Goal: Task Accomplishment & Management: Use online tool/utility

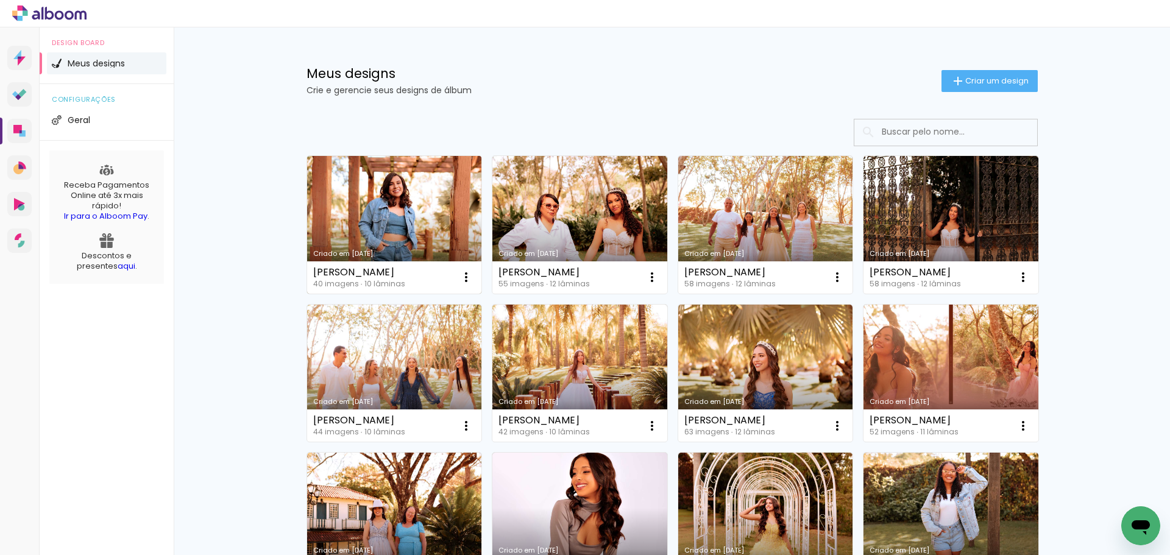
click at [402, 213] on link "Criado em [DATE]" at bounding box center [394, 225] width 175 height 138
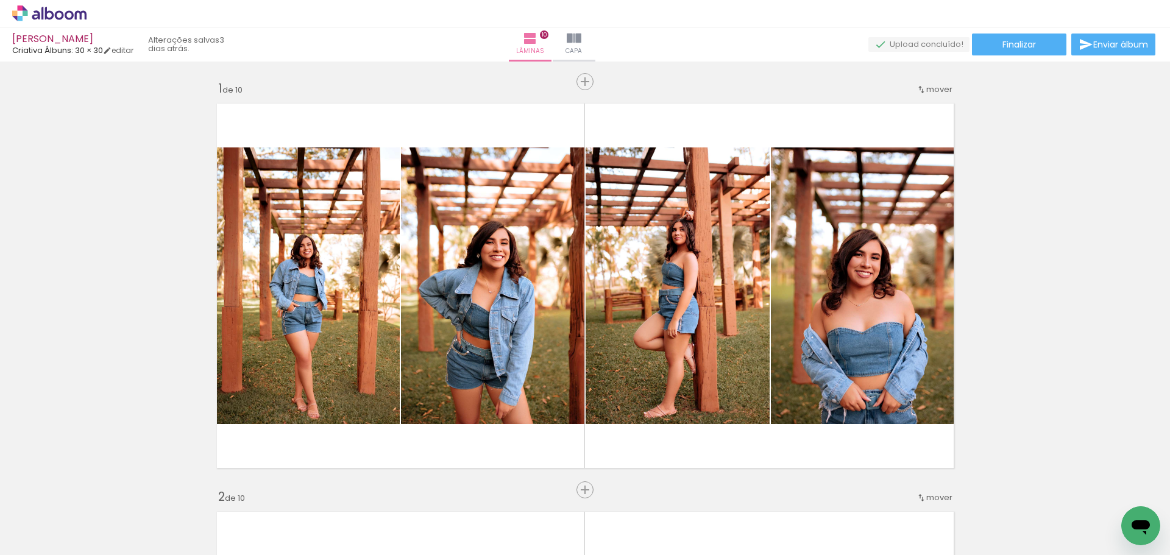
click at [61, 544] on span "Adicionar Fotos" at bounding box center [43, 538] width 37 height 13
click at [0, 0] on input "file" at bounding box center [0, 0] width 0 height 0
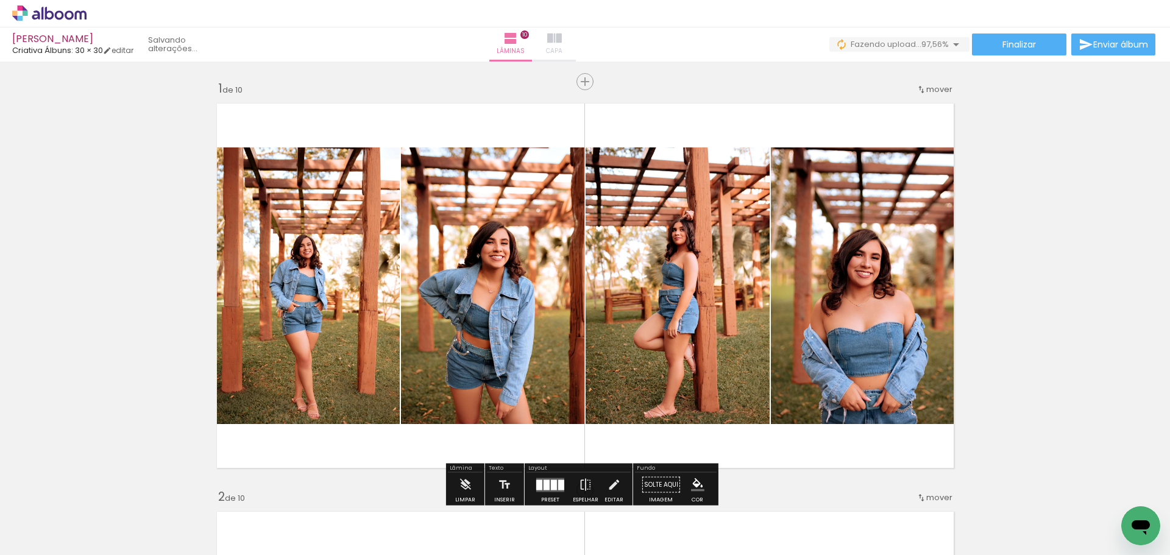
click at [562, 34] on iron-icon at bounding box center [554, 38] width 15 height 15
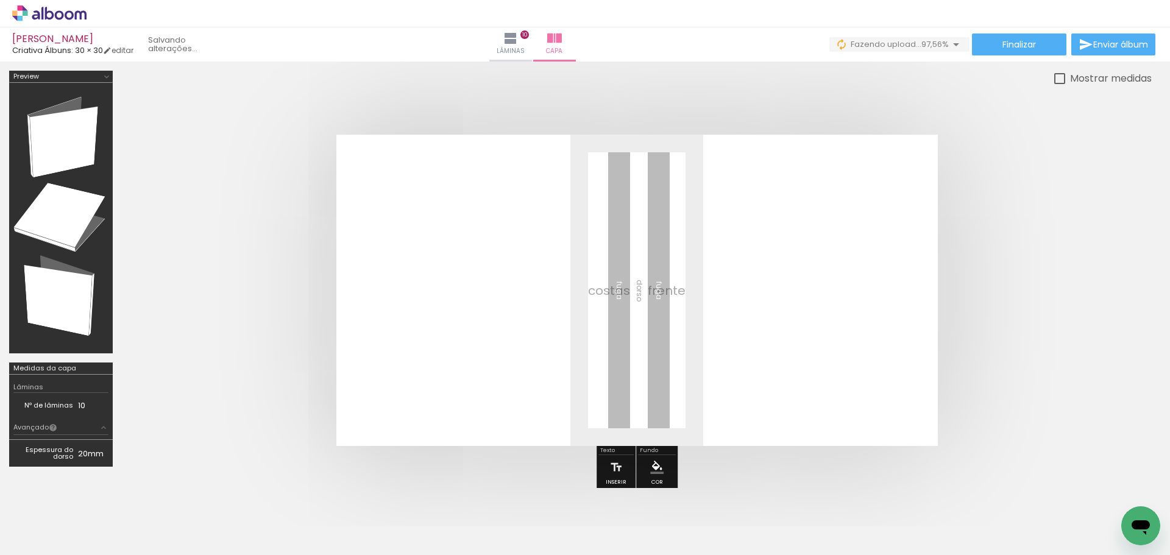
scroll to position [0, 1732]
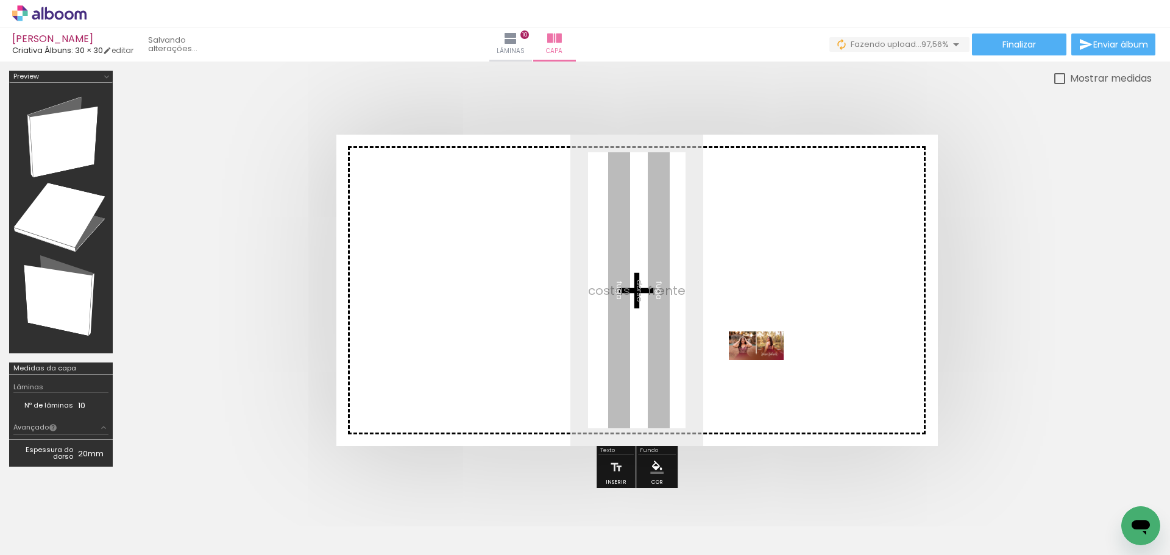
drag, startPoint x: 1109, startPoint y: 517, endPoint x: 767, endPoint y: 369, distance: 373.4
click at [767, 369] on quentale-workspace at bounding box center [585, 277] width 1170 height 555
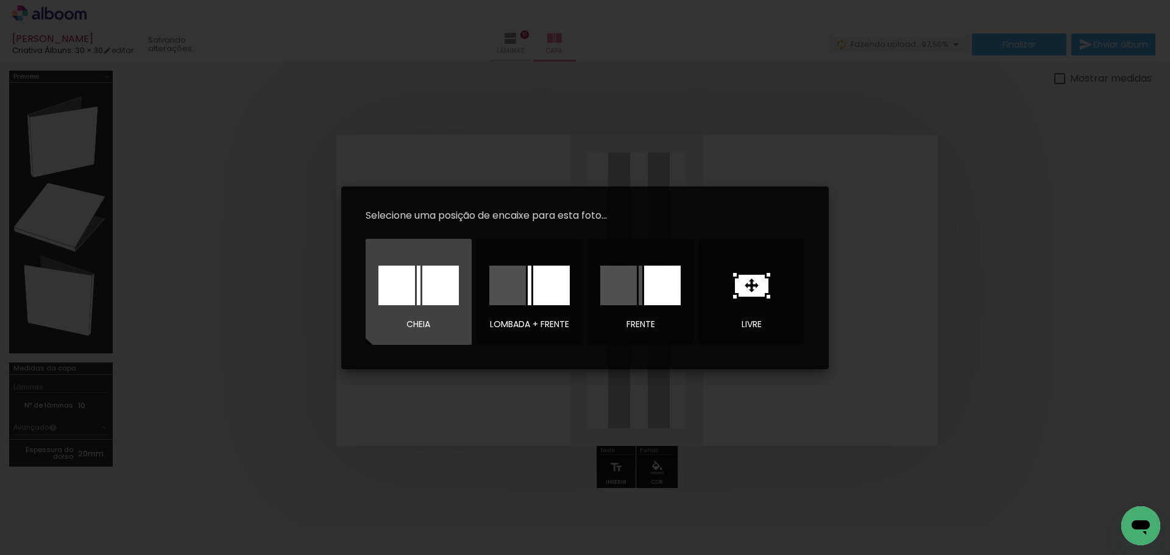
click at [427, 278] on div at bounding box center [440, 286] width 37 height 40
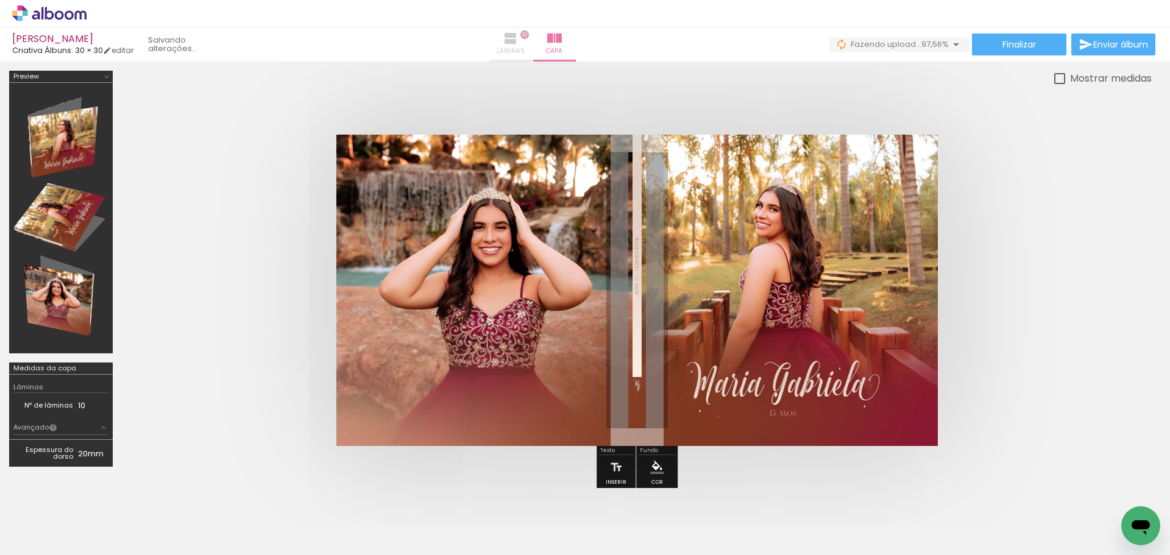
click at [518, 44] on iron-icon at bounding box center [510, 38] width 15 height 15
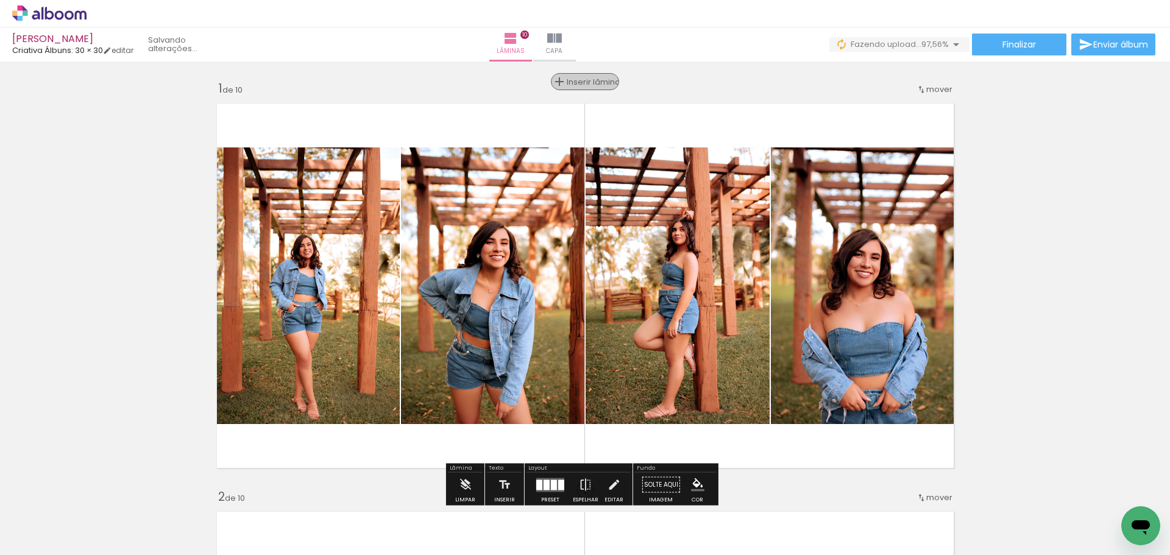
click at [581, 80] on span "Inserir lâmina" at bounding box center [591, 82] width 48 height 8
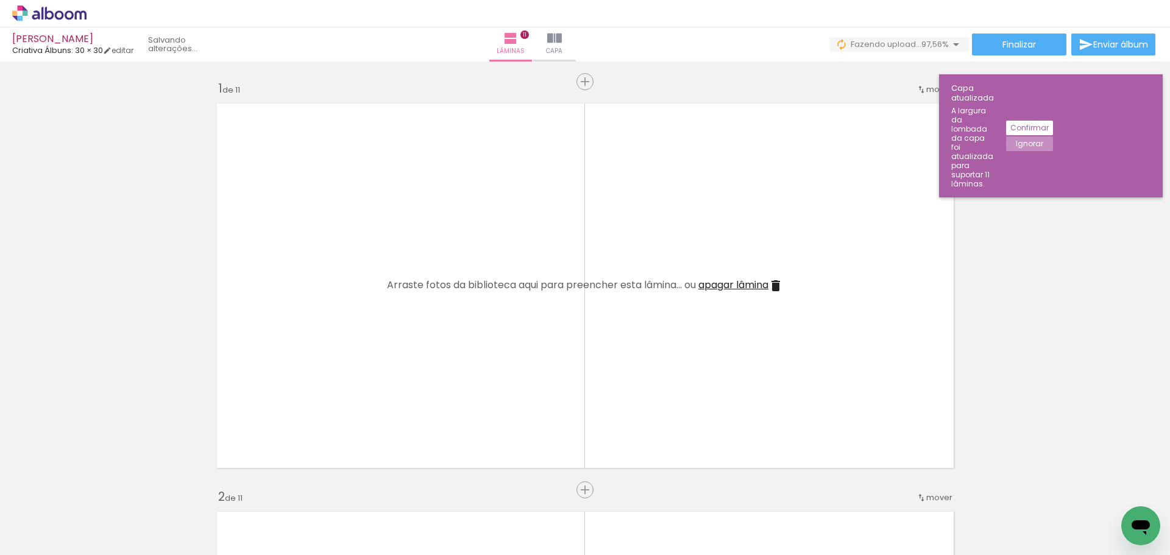
click at [770, 281] on iron-icon at bounding box center [776, 286] width 15 height 15
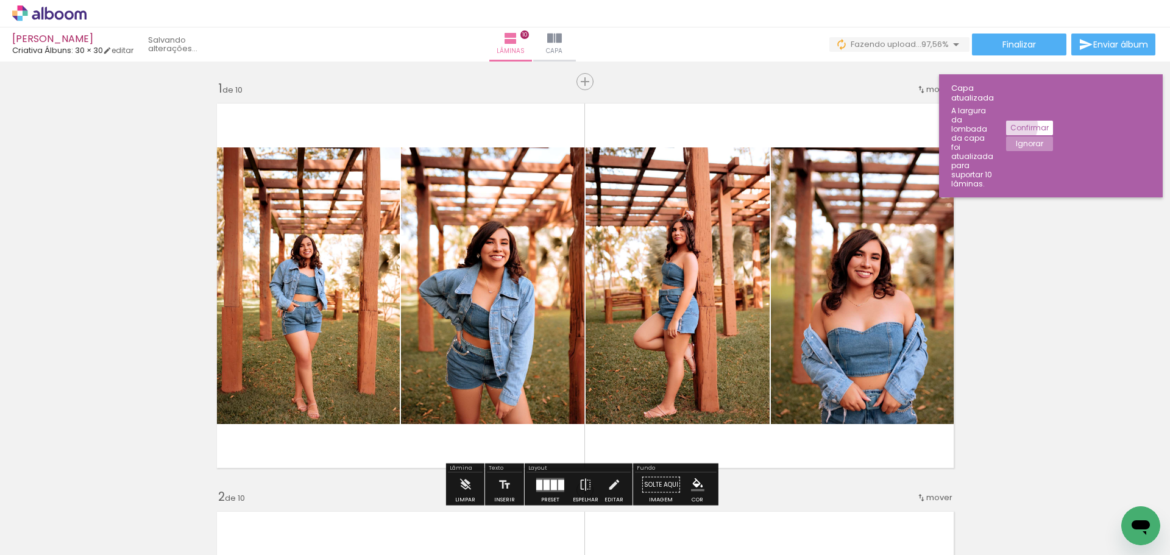
click at [0, 0] on slot "Confirmar" at bounding box center [0, 0] width 0 height 0
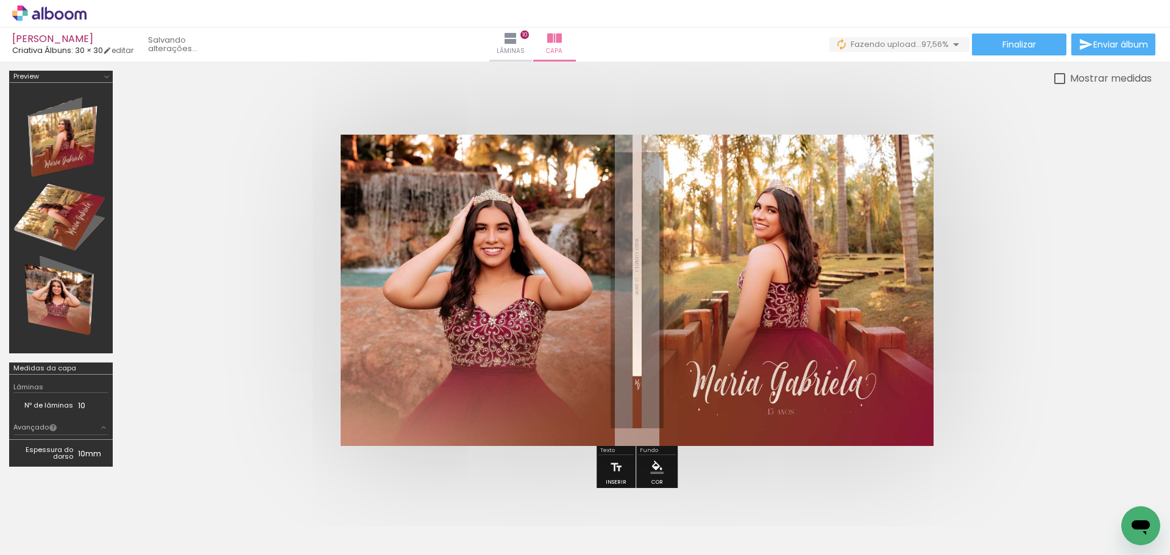
click at [1003, 324] on quentale-cover at bounding box center [637, 290] width 932 height 311
click at [1031, 43] on span "Finalizar" at bounding box center [1020, 44] width 34 height 9
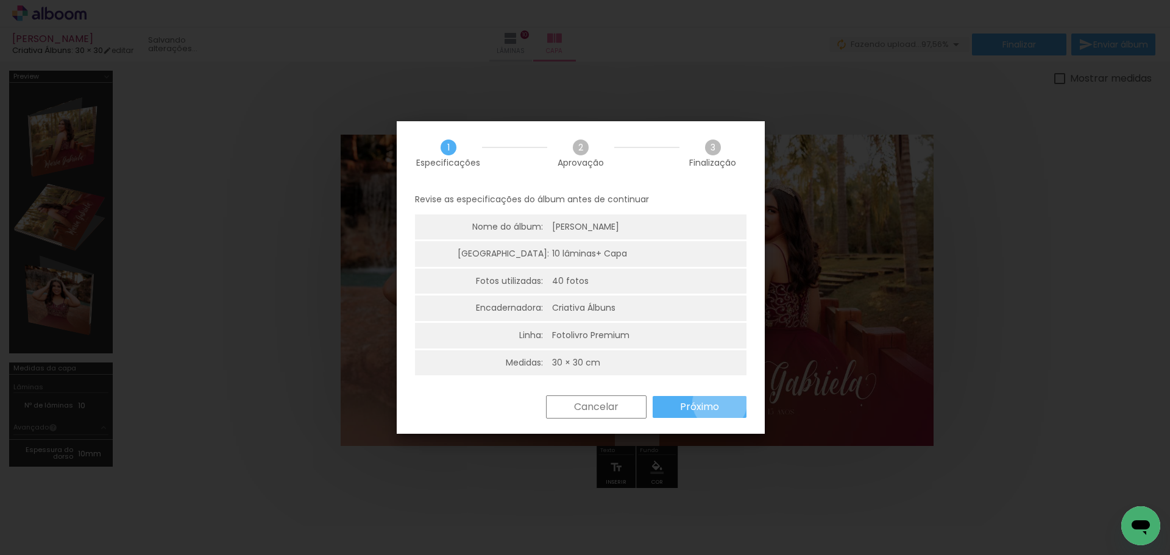
click at [720, 403] on paper-button "Próximo" at bounding box center [700, 407] width 94 height 22
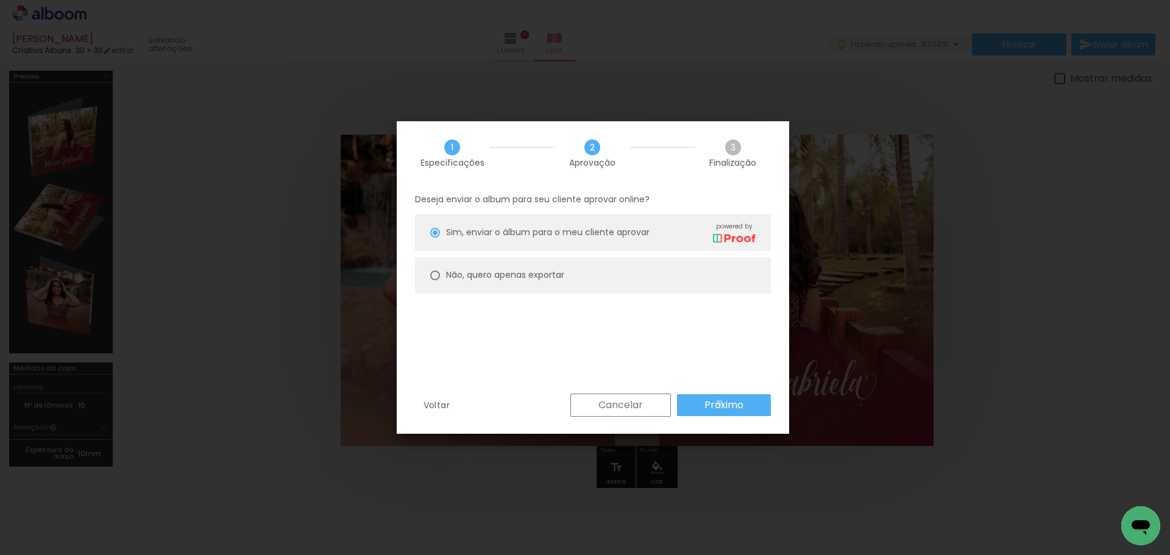
click at [0, 0] on slot "Próximo" at bounding box center [0, 0] width 0 height 0
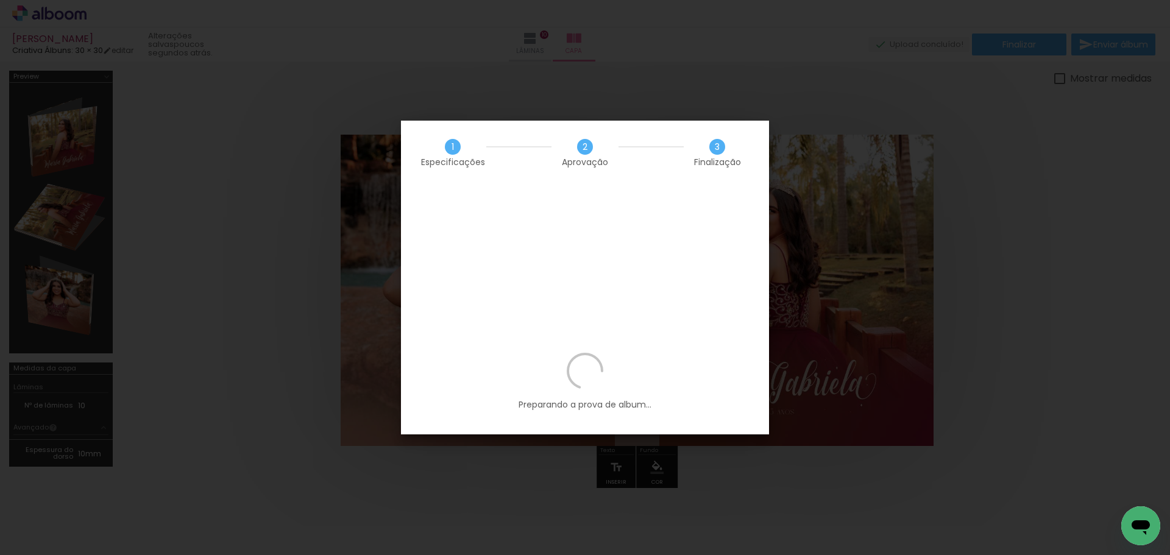
scroll to position [0, 1732]
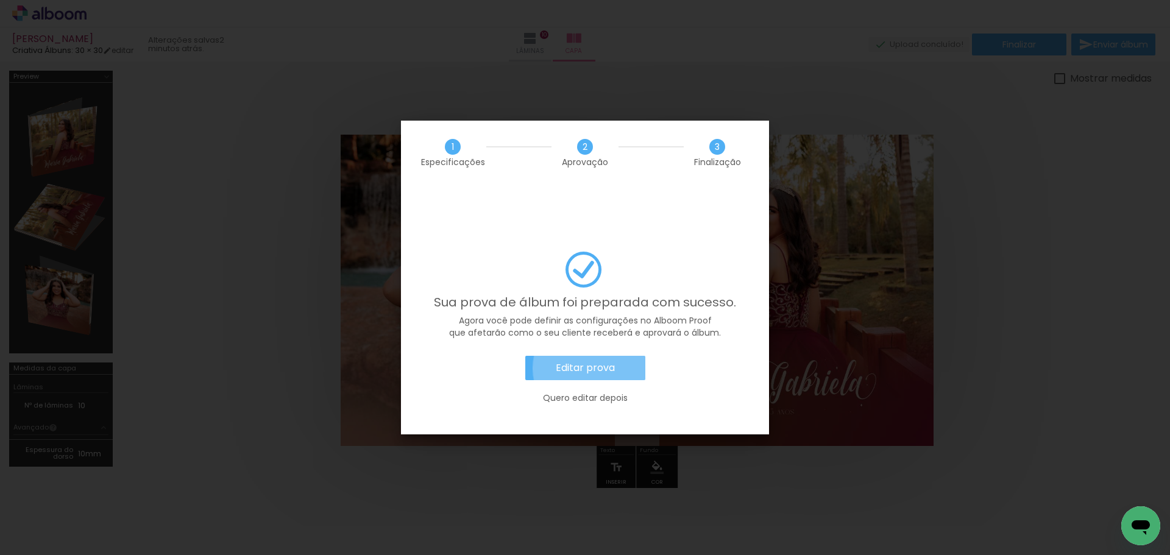
click at [0, 0] on slot "Editar prova" at bounding box center [0, 0] width 0 height 0
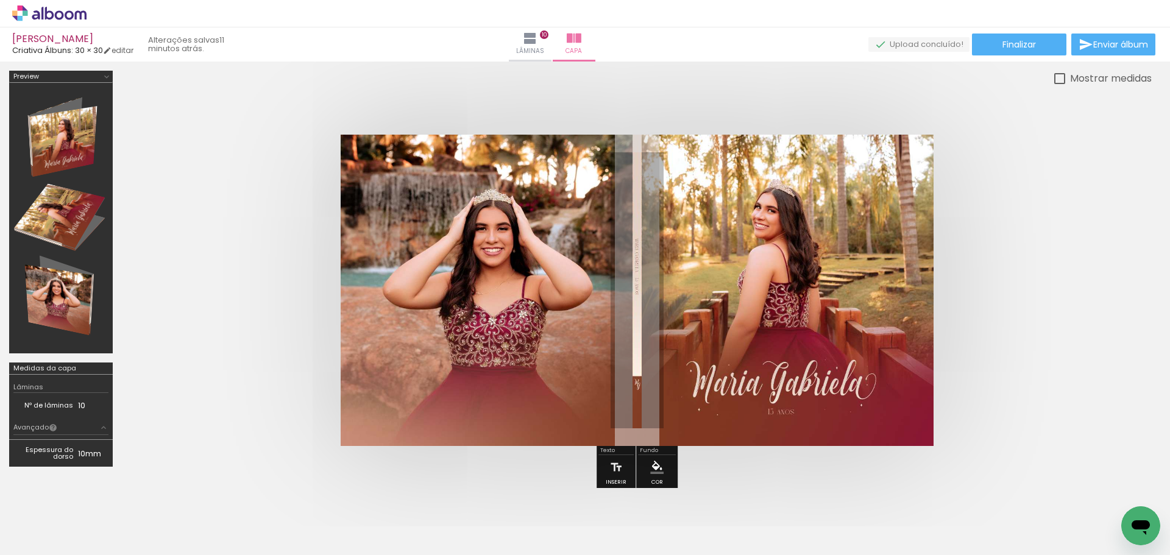
scroll to position [0, 1732]
